Goal: Communication & Community: Answer question/provide support

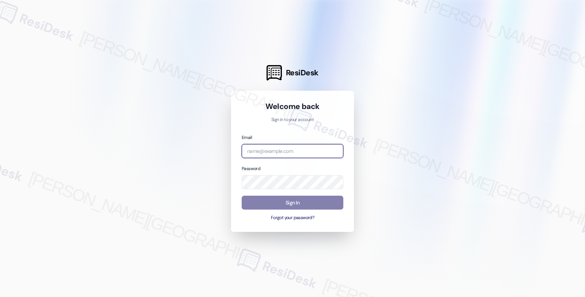
click at [307, 152] on input "email" at bounding box center [293, 151] width 102 height 14
type input "[EMAIL_ADDRESS][PERSON_NAME][DOMAIN_NAME]"
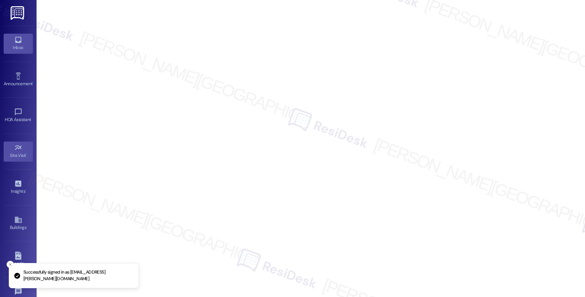
click at [26, 38] on link "Inbox" at bounding box center [18, 44] width 29 height 20
